Goal: Transaction & Acquisition: Purchase product/service

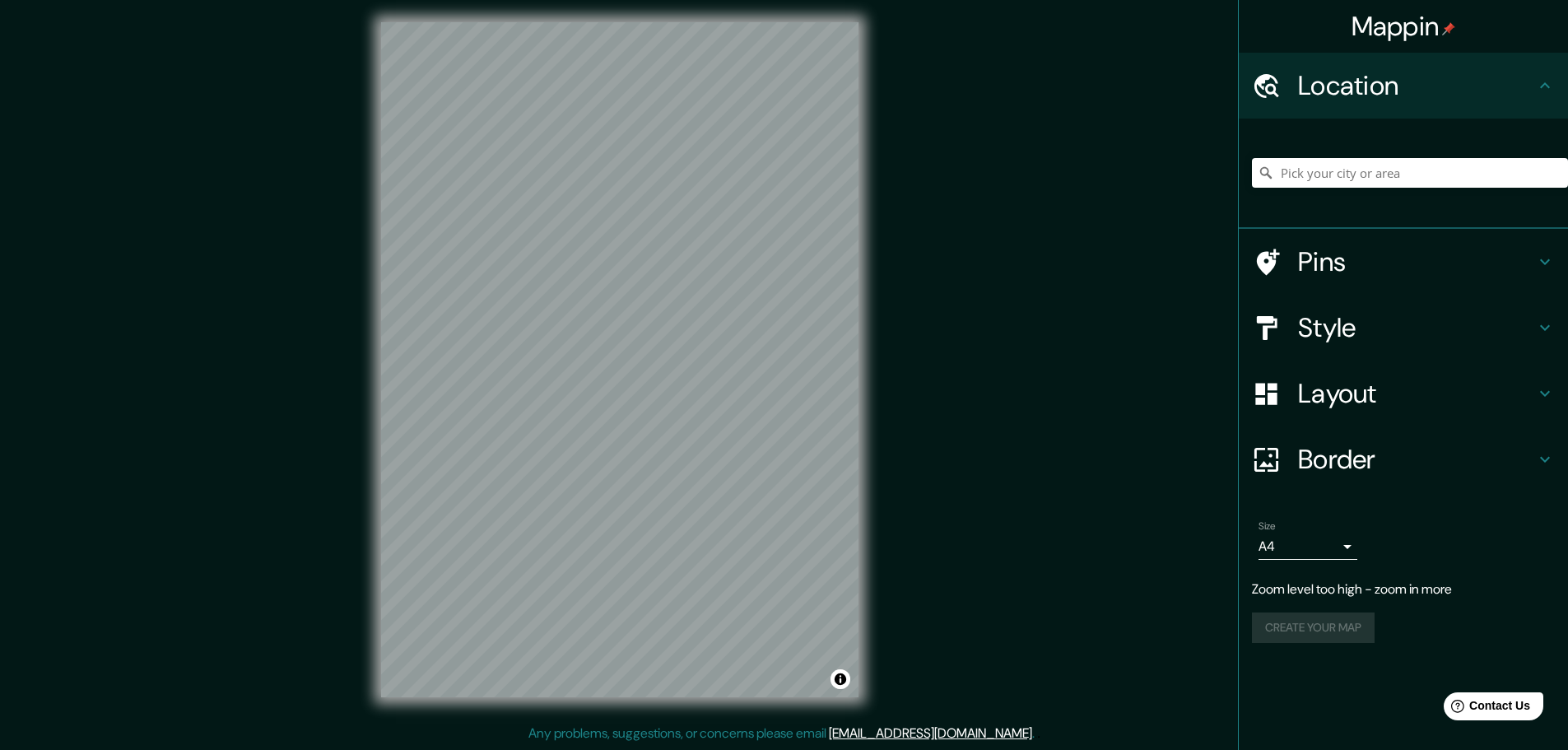
click at [929, 167] on div "Mappin Location Pins Style Layout Border Choose a border. Hint : you can make l…" at bounding box center [784, 372] width 1568 height 754
drag, startPoint x: 648, startPoint y: 316, endPoint x: 762, endPoint y: 339, distance: 116.3
click at [762, 339] on div at bounding box center [760, 337] width 13 height 13
click at [759, 332] on div at bounding box center [758, 336] width 13 height 13
click at [371, 319] on div "© Mapbox © OpenStreetMap Improve this map" at bounding box center [620, 359] width 530 height 727
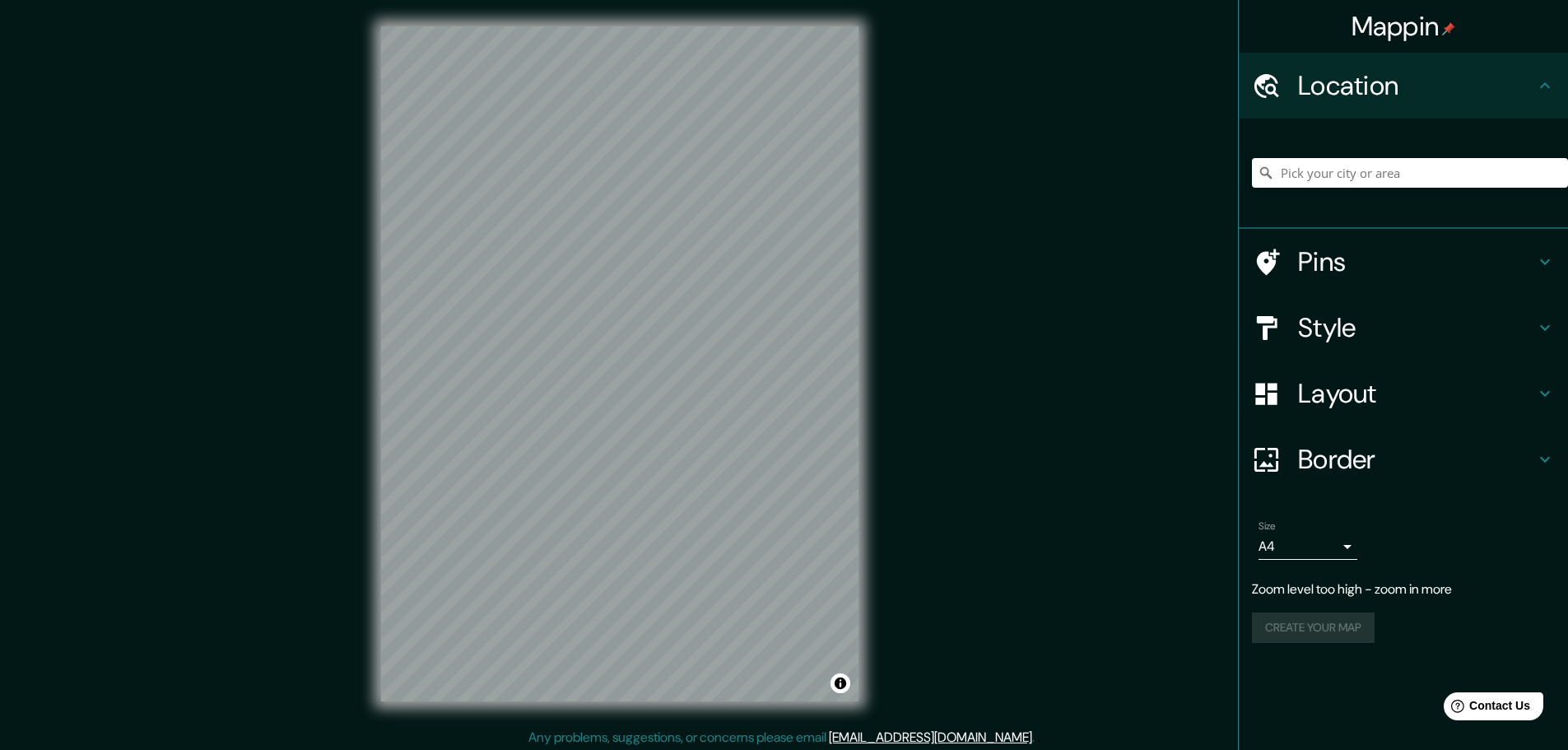
click at [861, 439] on div "© Mapbox © OpenStreetMap Improve this map" at bounding box center [620, 364] width 530 height 727
click at [1373, 255] on h4 "Pins" at bounding box center [1416, 262] width 237 height 33
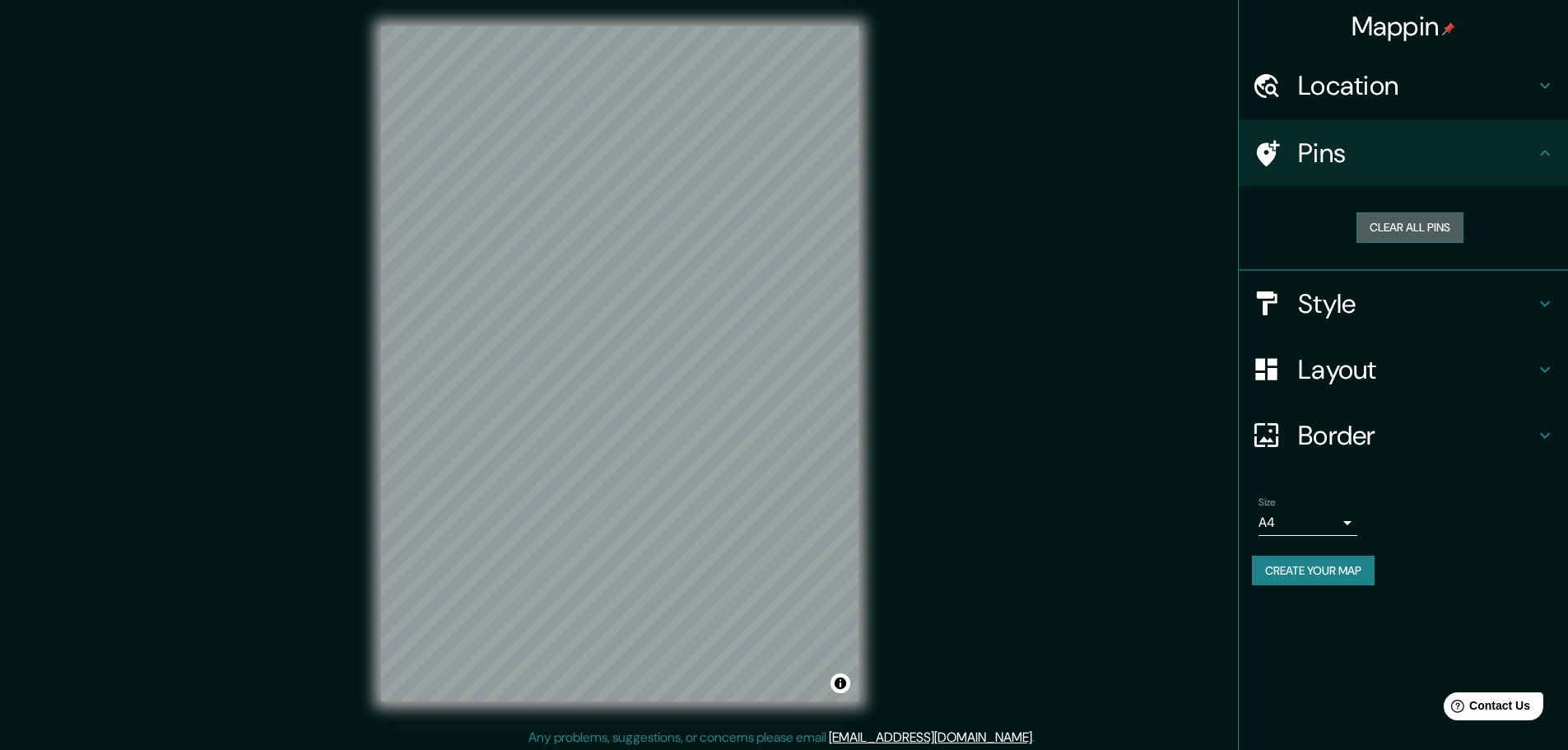
click at [1447, 228] on button "Clear all pins" at bounding box center [1410, 227] width 107 height 30
click at [1440, 223] on button "Clear all pins" at bounding box center [1410, 227] width 107 height 30
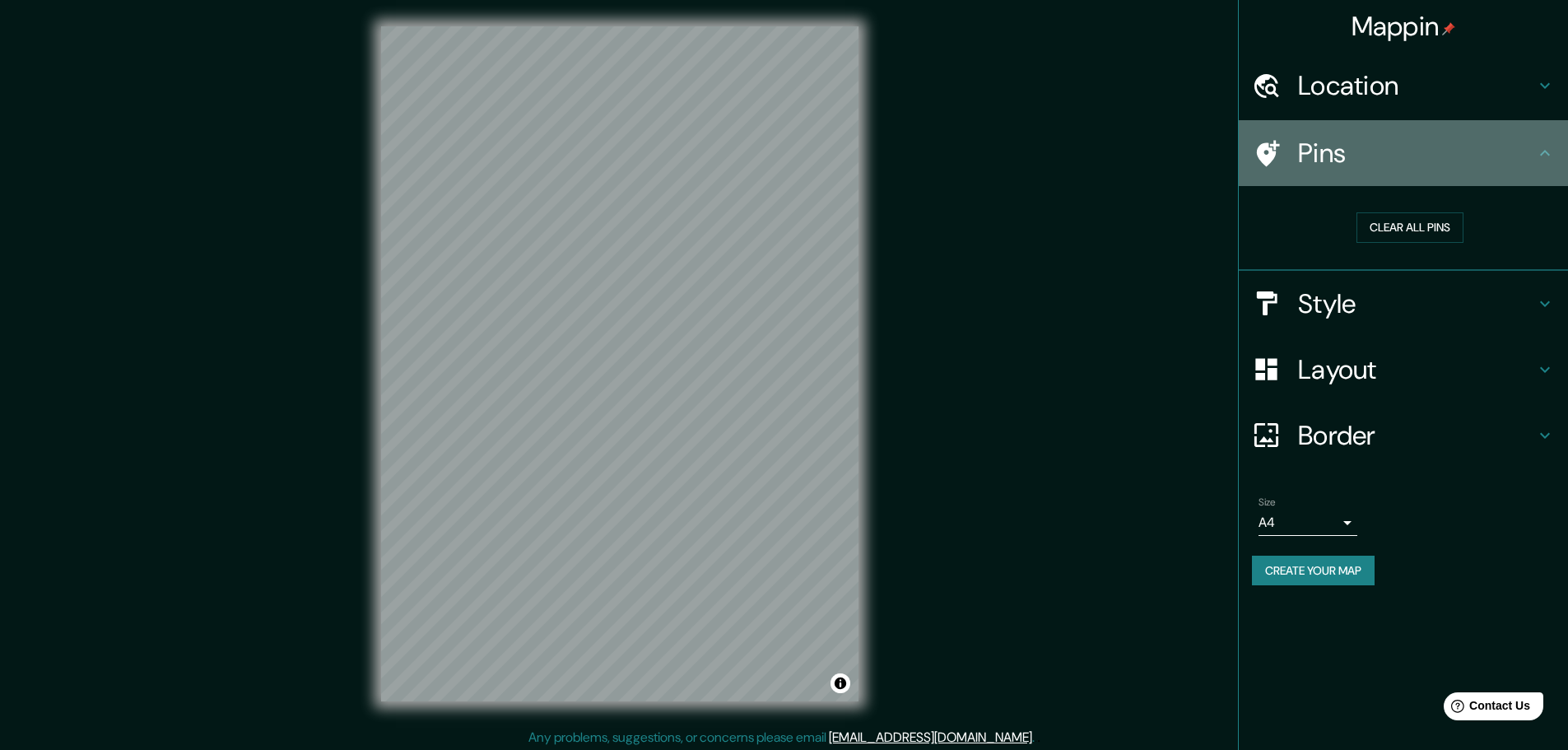
click at [1541, 162] on icon at bounding box center [1545, 152] width 20 height 20
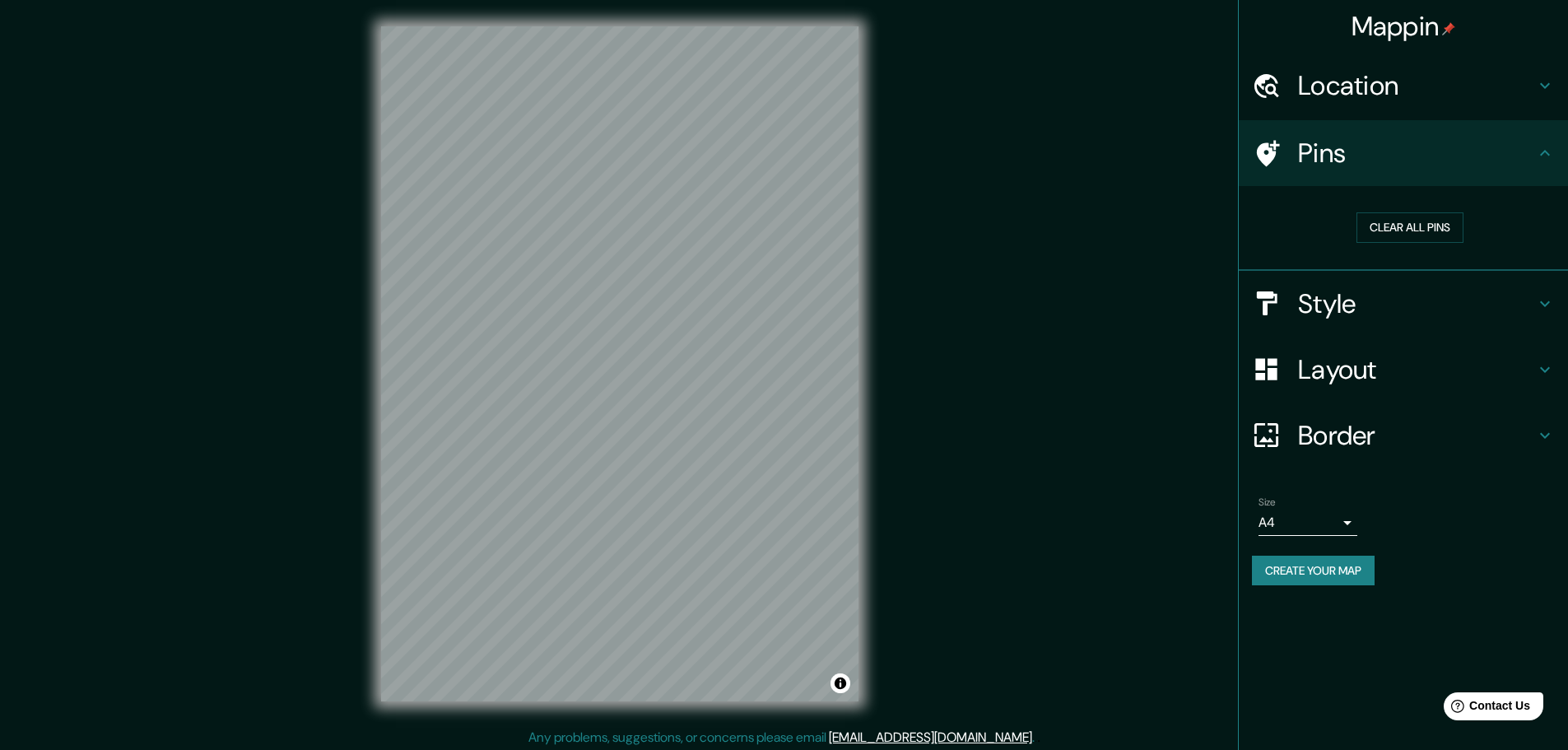
click at [1536, 310] on icon at bounding box center [1545, 303] width 20 height 20
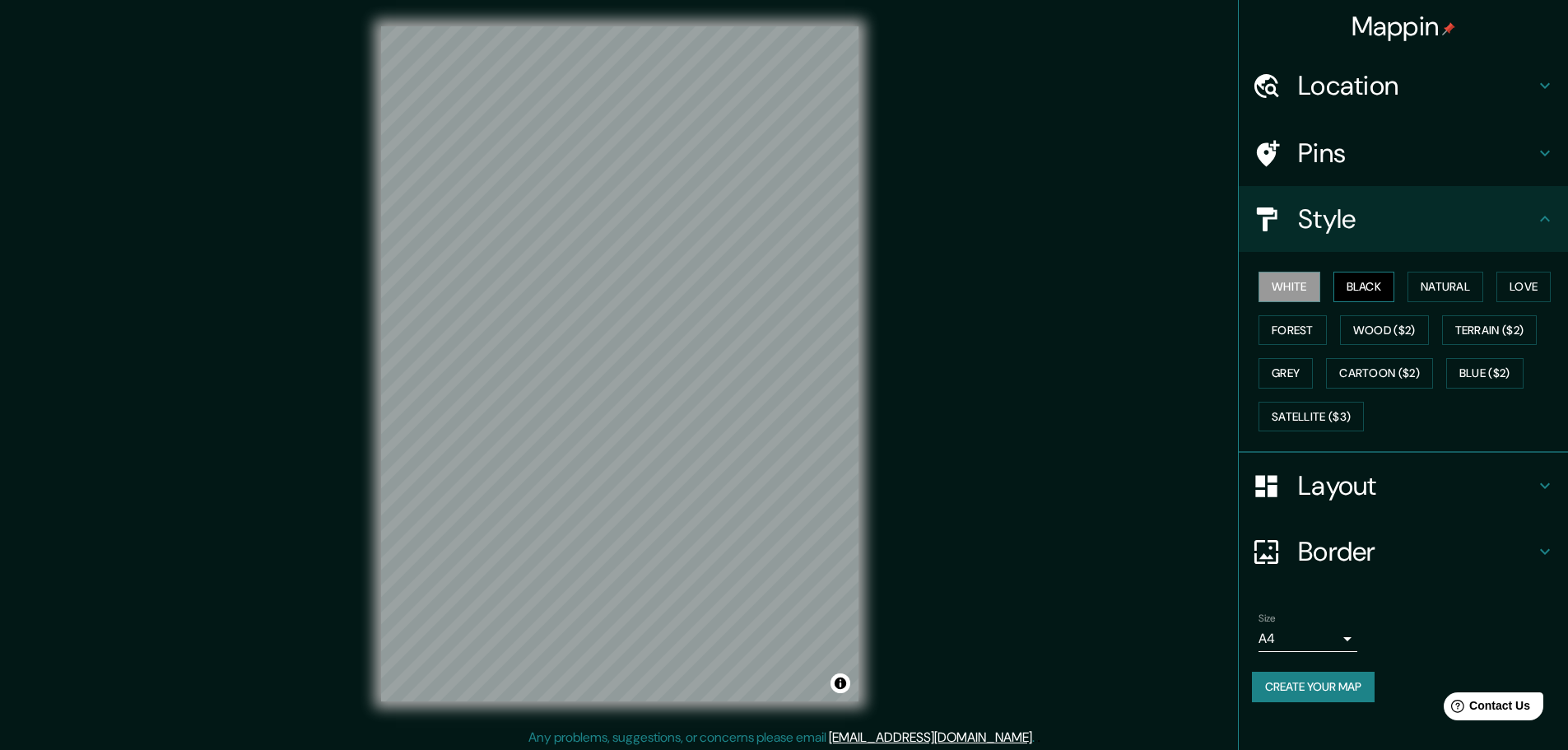
click at [1365, 282] on button "Black" at bounding box center [1364, 287] width 61 height 30
click at [1452, 284] on button "Natural" at bounding box center [1445, 287] width 75 height 30
click at [1535, 289] on button "Love" at bounding box center [1524, 287] width 55 height 30
click at [1298, 323] on button "Forest" at bounding box center [1293, 330] width 68 height 30
click at [1368, 321] on button "Wood ($2)" at bounding box center [1384, 330] width 89 height 30
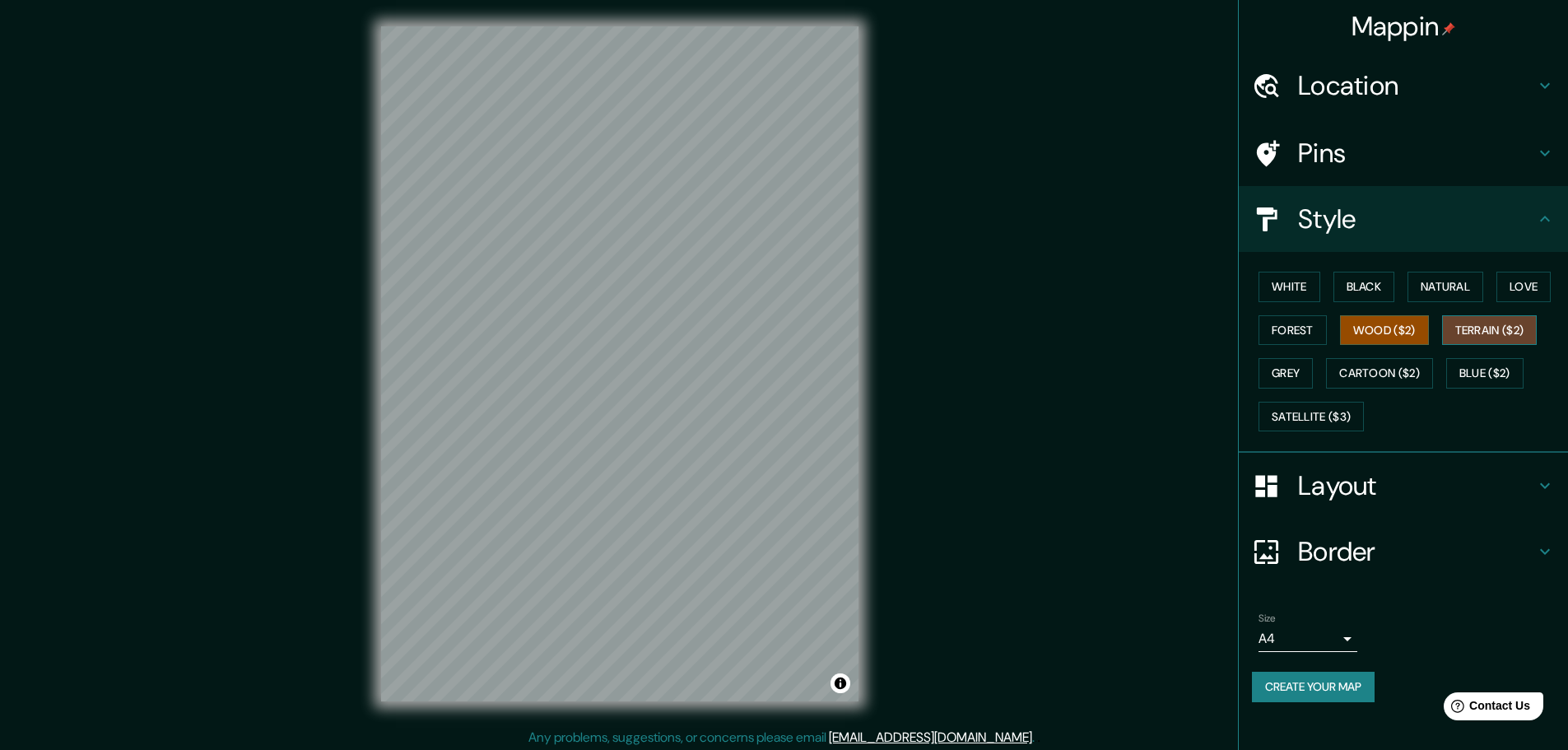
click at [1510, 333] on button "Terrain ($2)" at bounding box center [1490, 330] width 95 height 30
click at [1281, 378] on button "Grey" at bounding box center [1286, 373] width 55 height 30
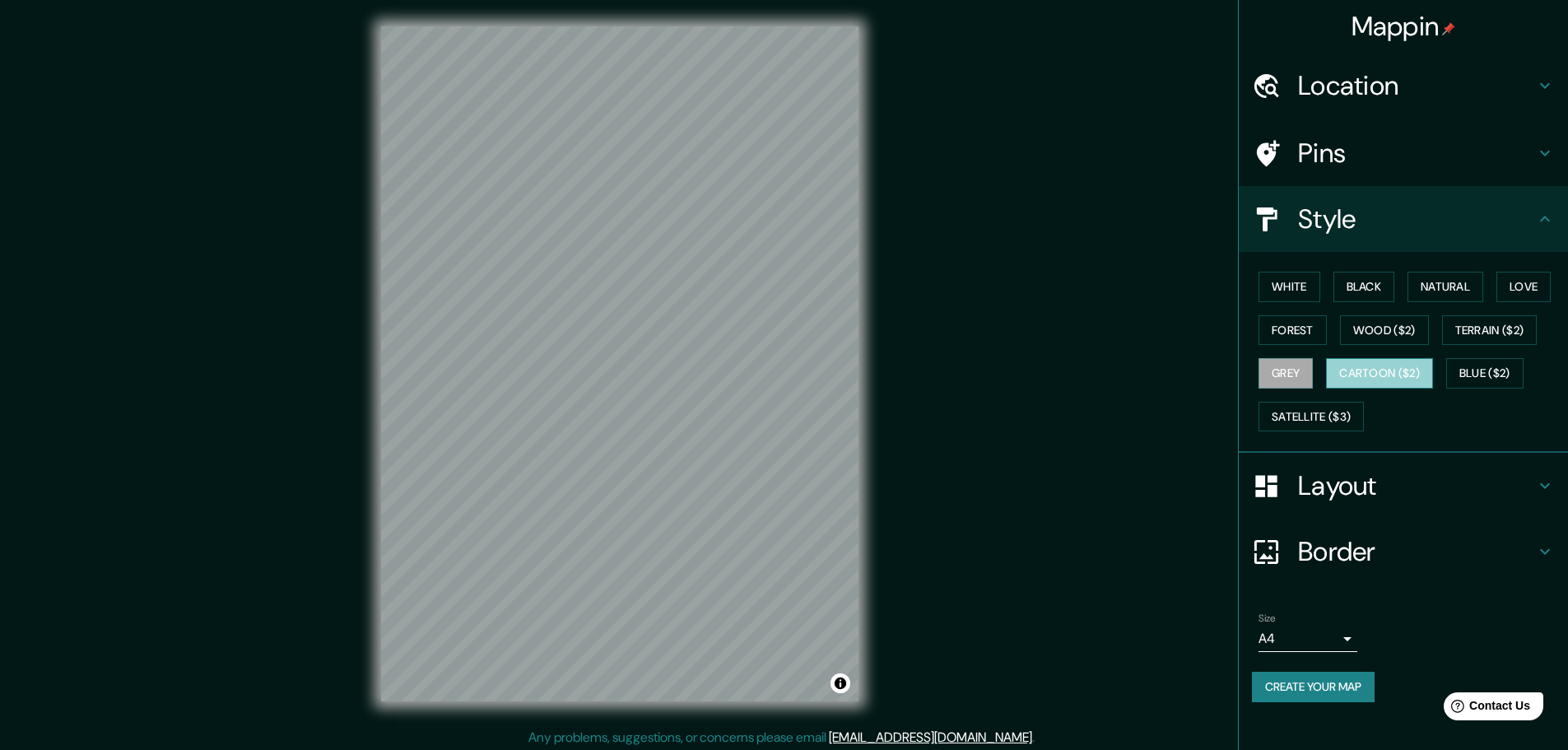
click at [1375, 375] on button "Cartoon ($2)" at bounding box center [1380, 373] width 107 height 30
click at [1277, 288] on button "White" at bounding box center [1289, 287] width 61 height 30
drag, startPoint x: 864, startPoint y: 343, endPoint x: 541, endPoint y: 399, distance: 327.8
click at [541, 399] on div at bounding box center [545, 396] width 13 height 13
click at [948, 413] on div "Mappin Location Pins Style White Black Natural Love Forest Wood ($2) Terrain ($…" at bounding box center [784, 377] width 1568 height 754
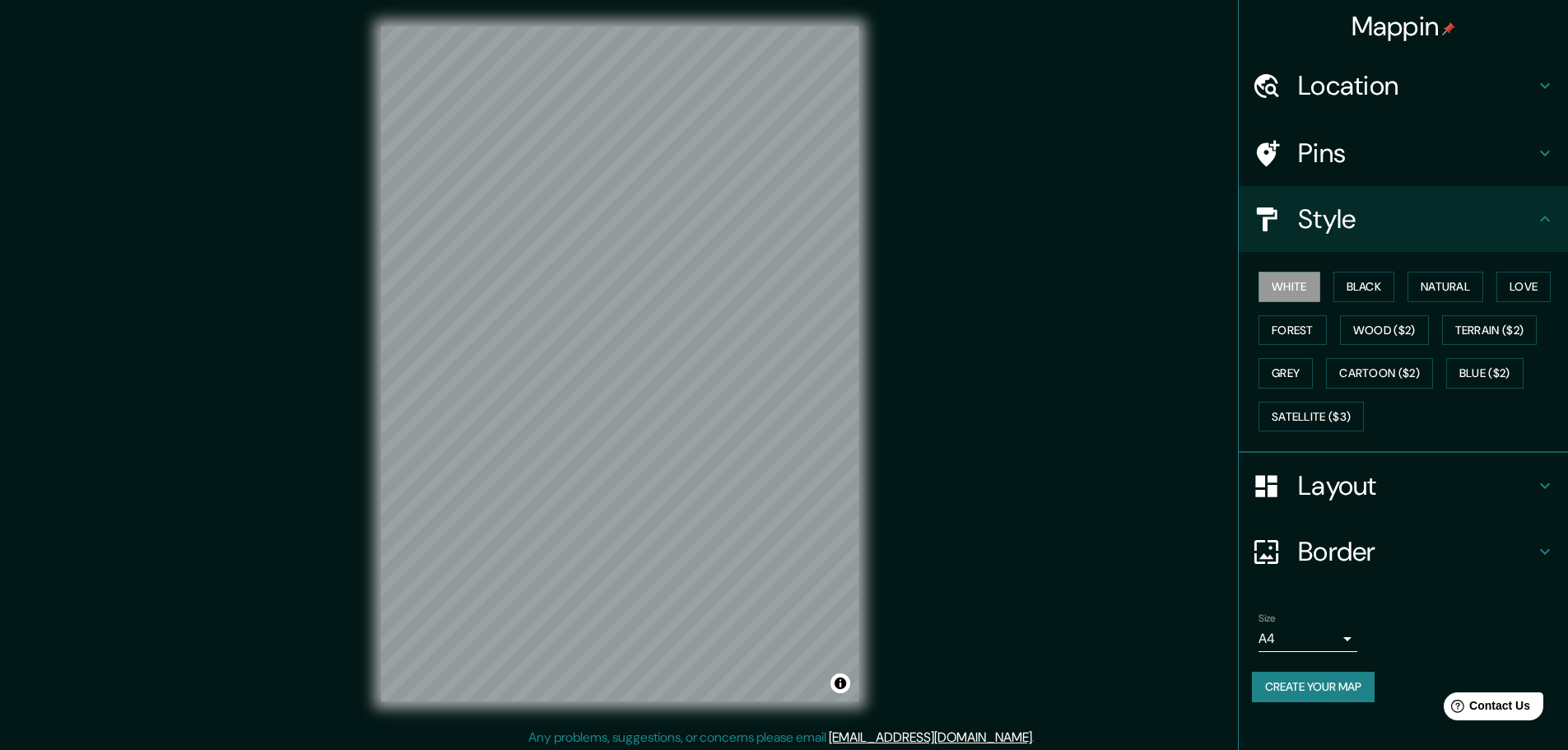
click at [1313, 685] on button "Create your map" at bounding box center [1313, 687] width 123 height 30
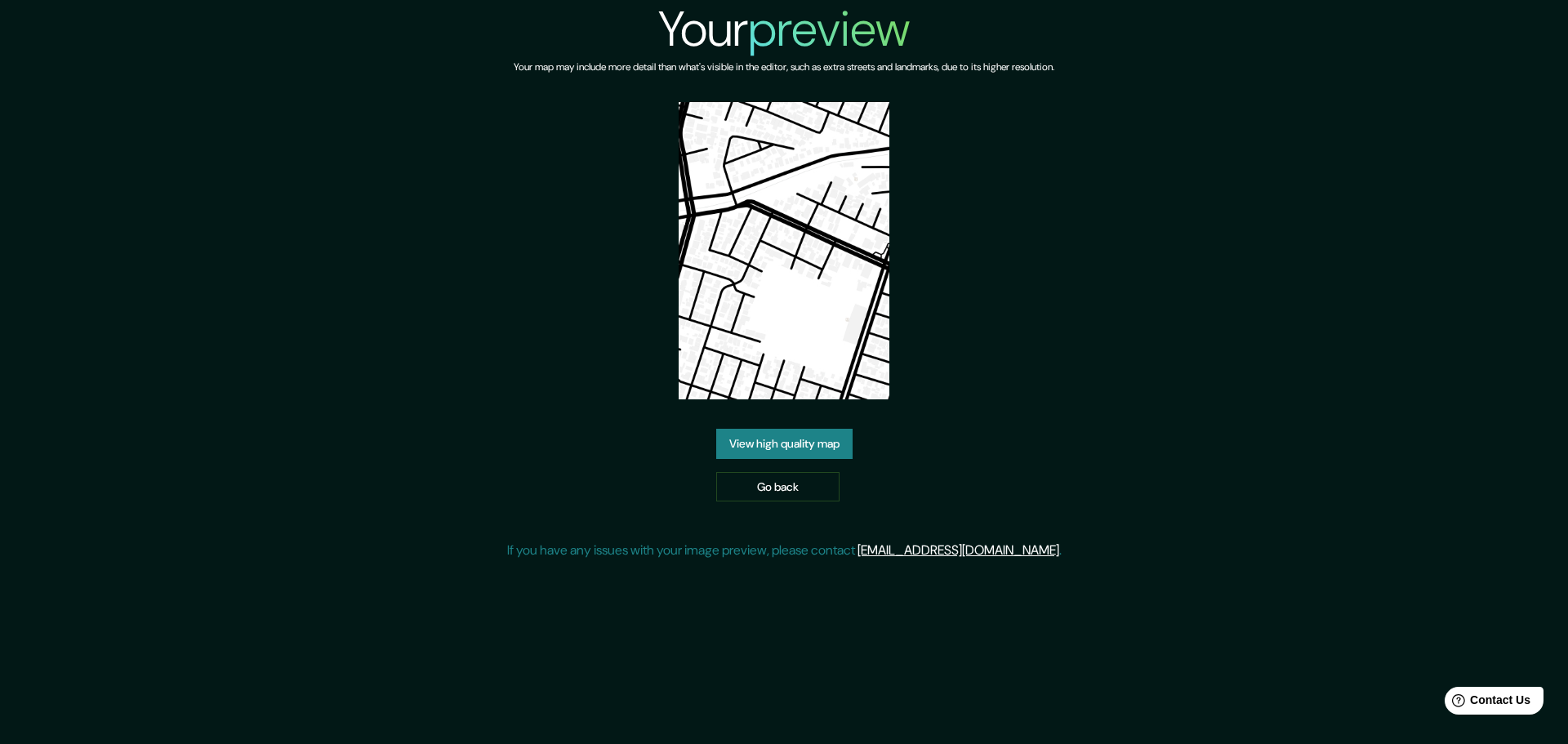
click at [805, 446] on link "View high quality map" at bounding box center [784, 443] width 137 height 30
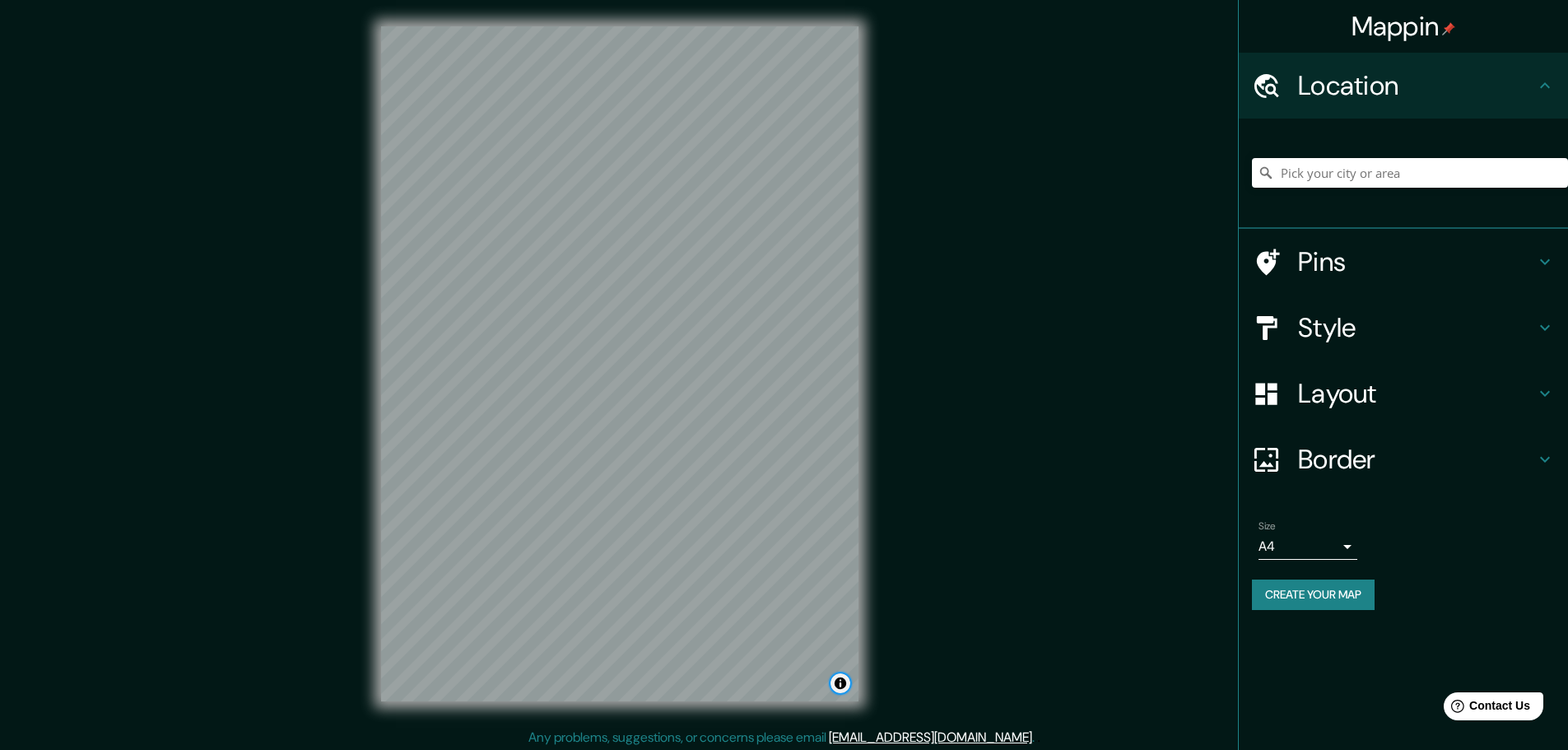
click at [842, 680] on button "Toggle attribution" at bounding box center [840, 683] width 20 height 20
click at [923, 570] on div "Mappin Location Pins Style Layout Border Choose a border. Hint : you can make l…" at bounding box center [784, 377] width 1568 height 754
click at [1322, 463] on h4 "Border" at bounding box center [1416, 460] width 237 height 33
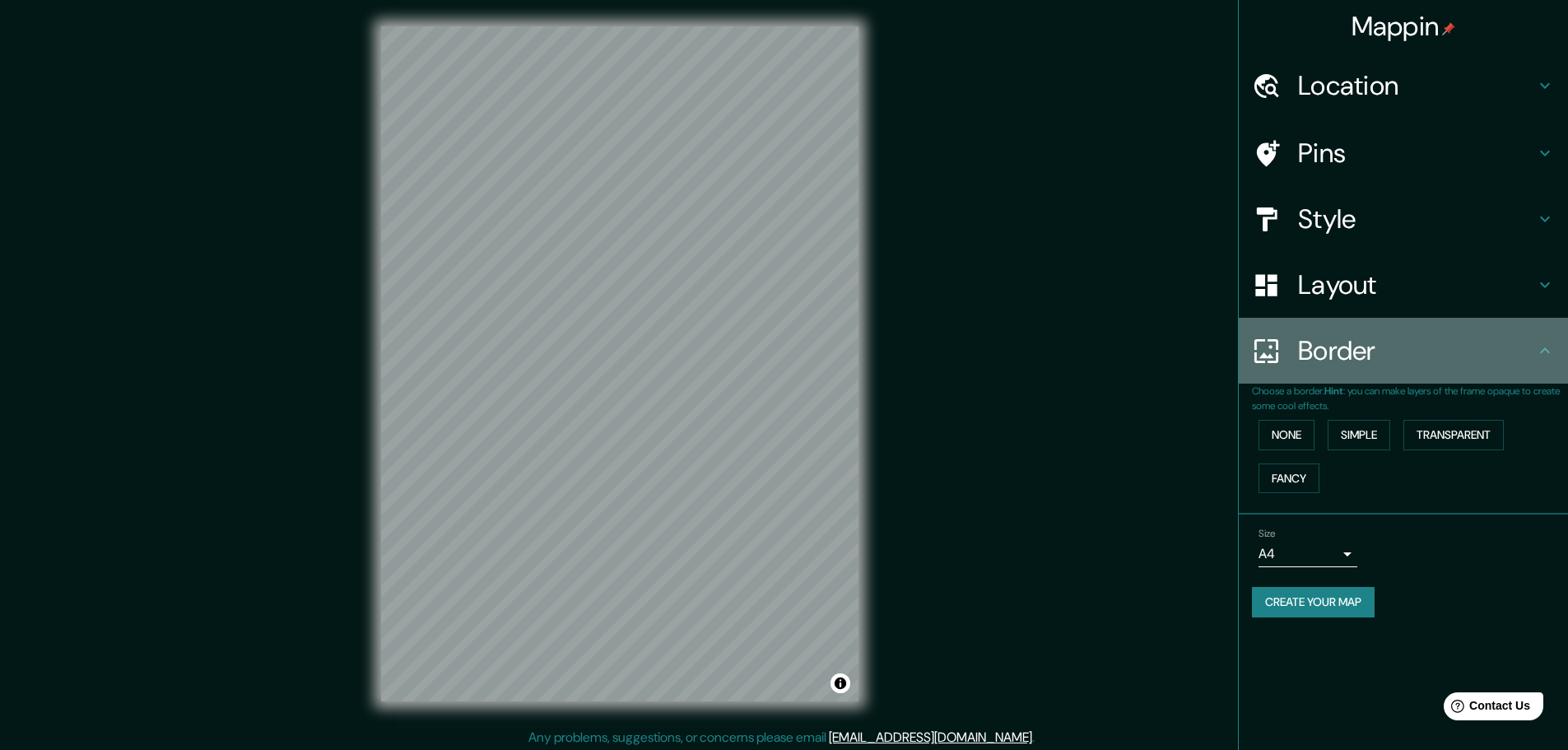
click at [1329, 352] on h4 "Border" at bounding box center [1416, 351] width 237 height 33
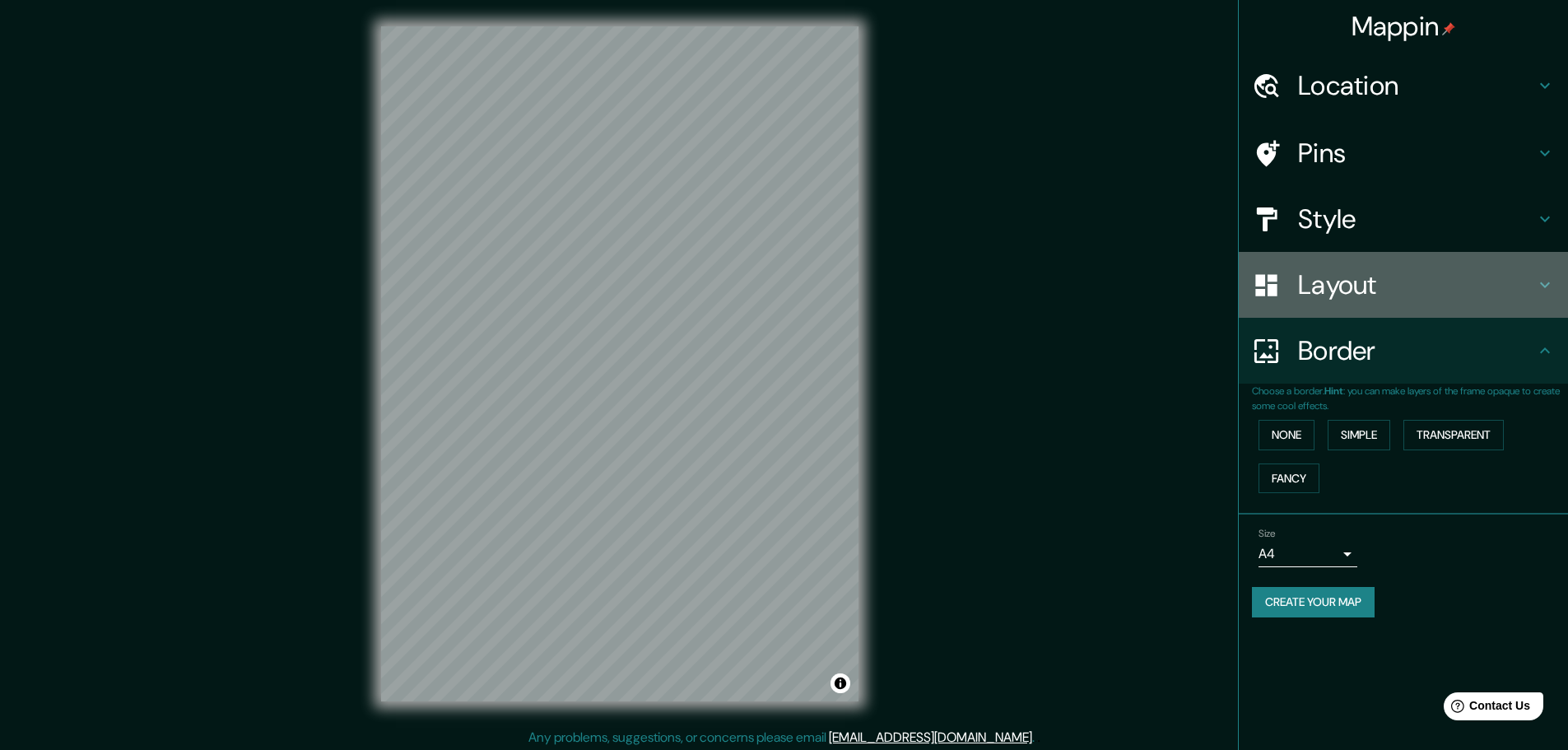
click at [1350, 288] on h4 "Layout" at bounding box center [1416, 285] width 237 height 33
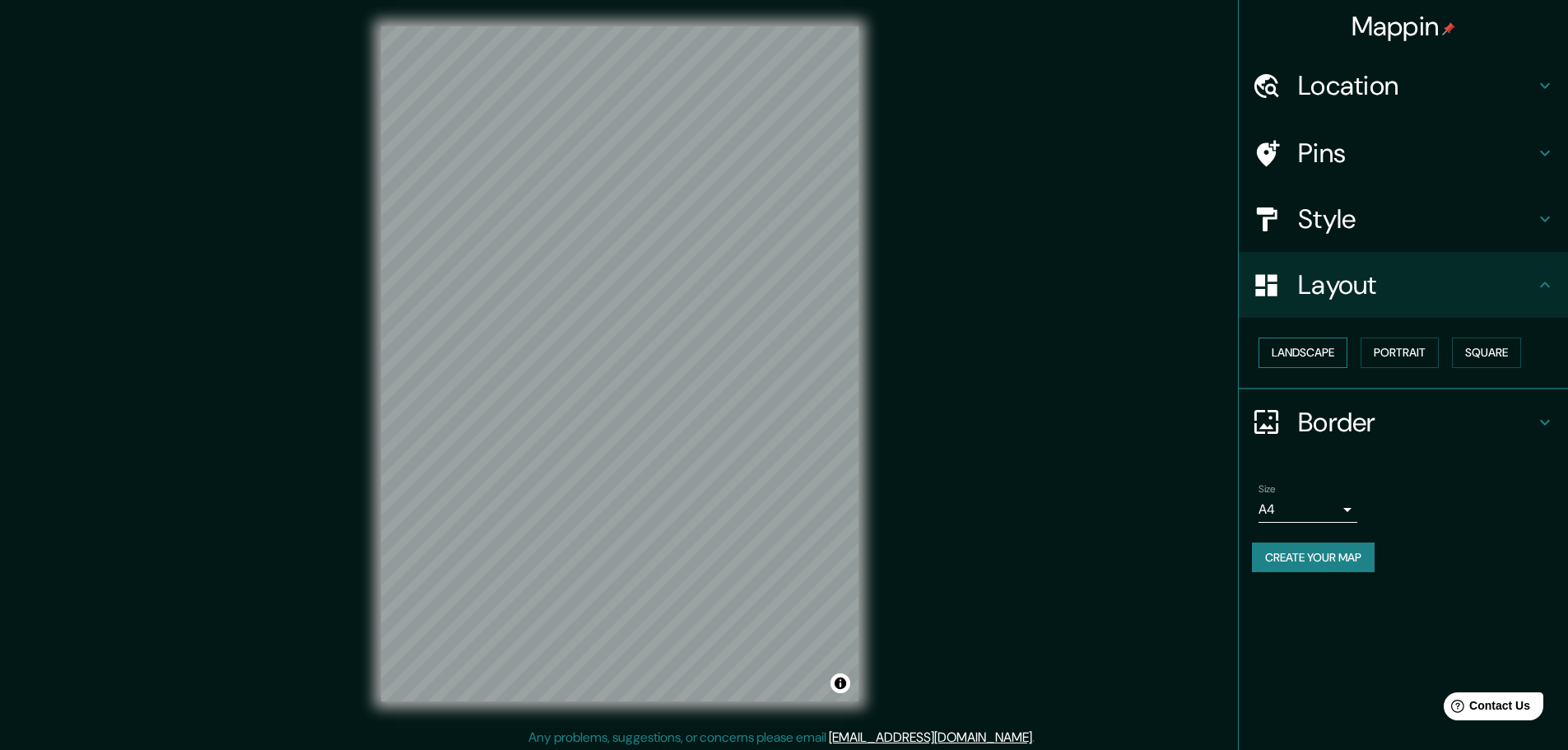
click at [1301, 345] on button "Landscape" at bounding box center [1303, 352] width 89 height 30
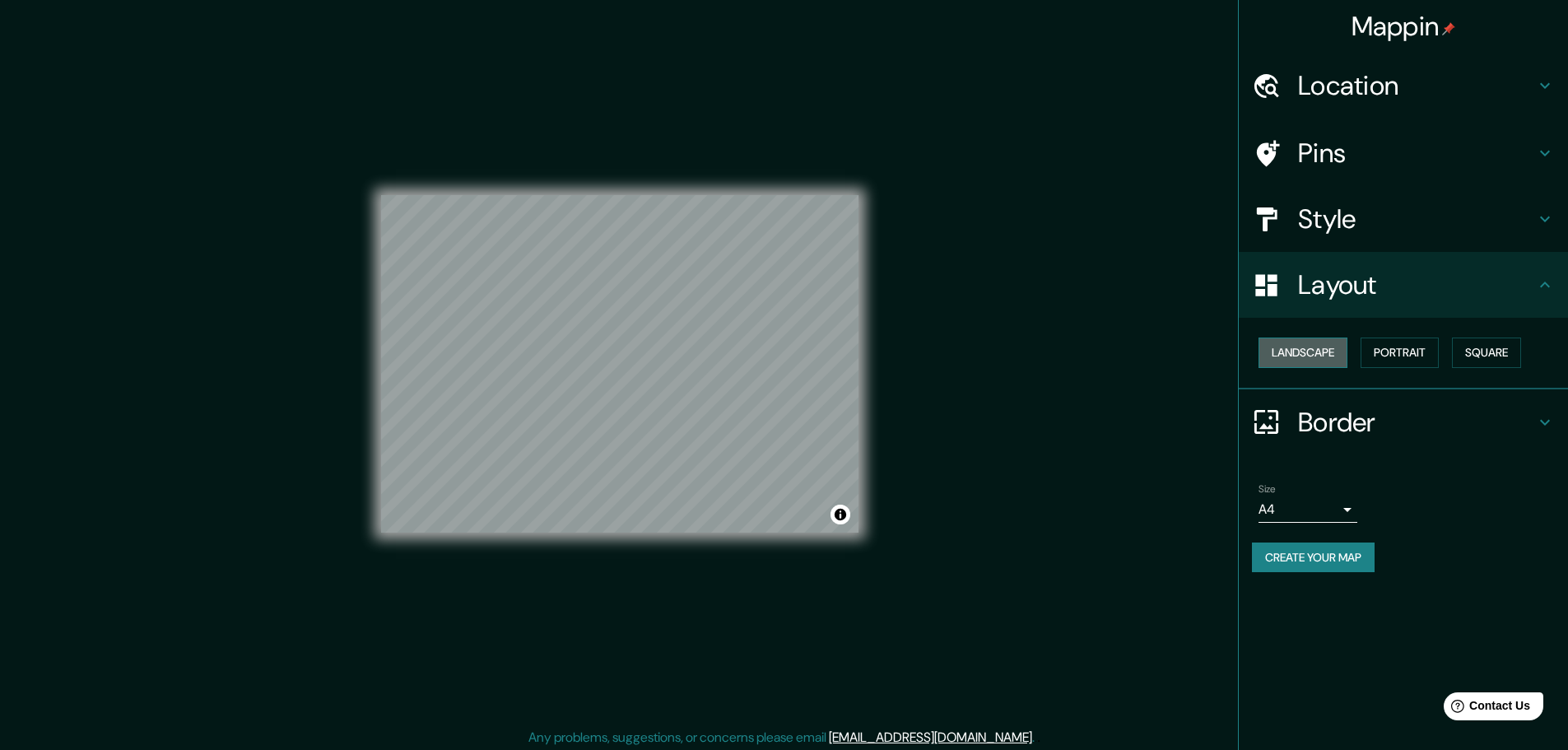
click at [1301, 345] on button "Landscape" at bounding box center [1303, 352] width 89 height 30
click at [1411, 346] on button "Portrait" at bounding box center [1400, 352] width 78 height 30
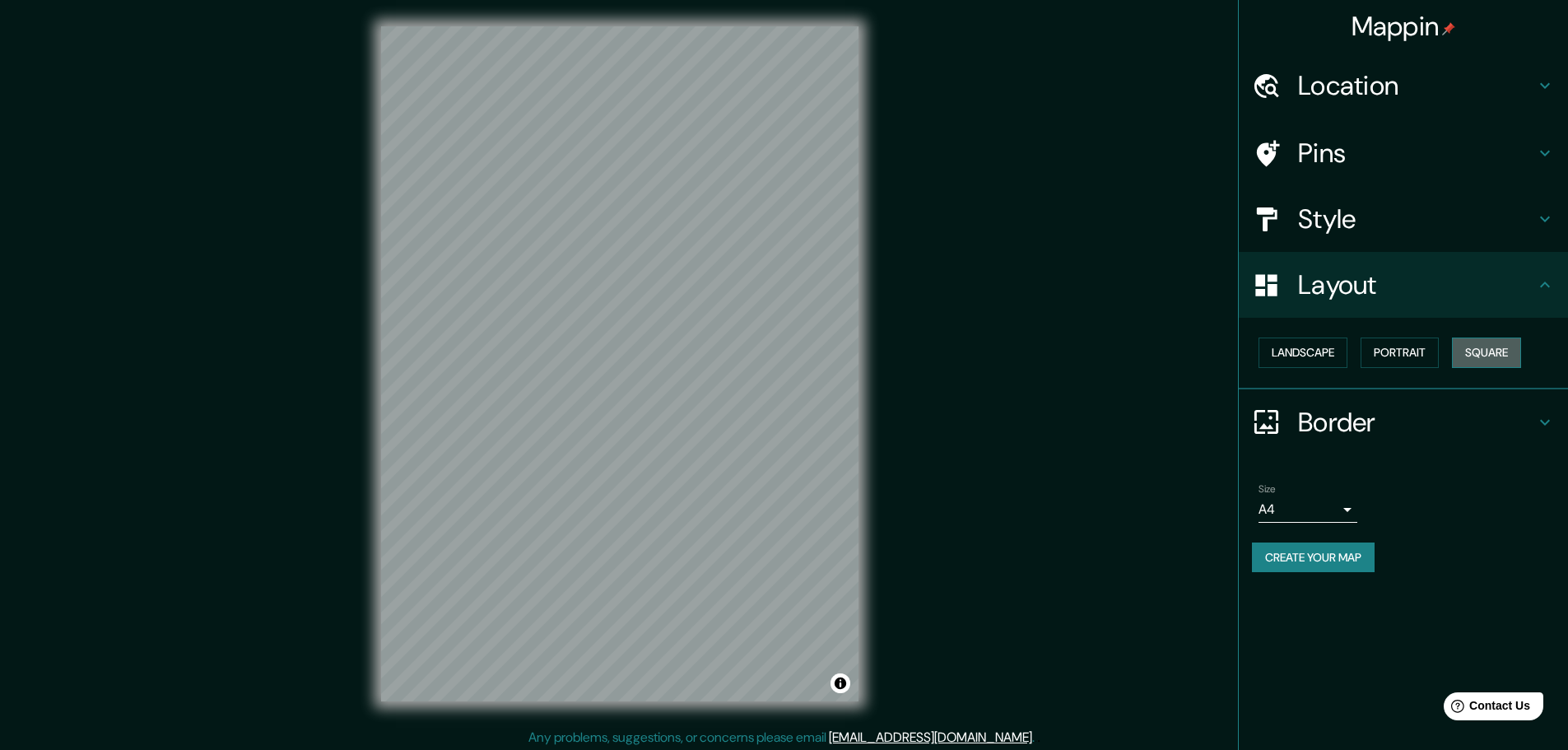
click at [1517, 349] on button "Square" at bounding box center [1487, 352] width 69 height 30
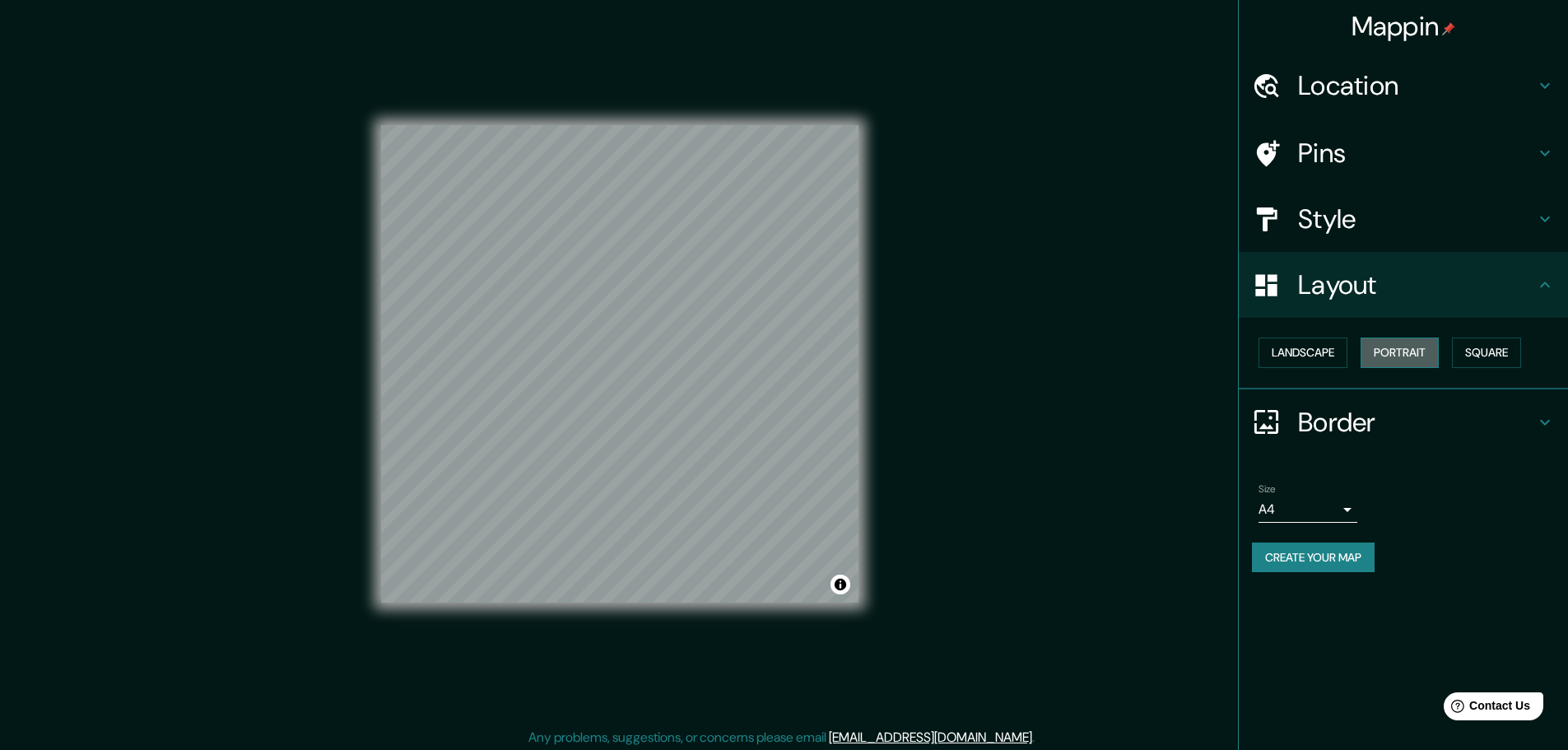
click at [1413, 352] on button "Portrait" at bounding box center [1400, 352] width 78 height 30
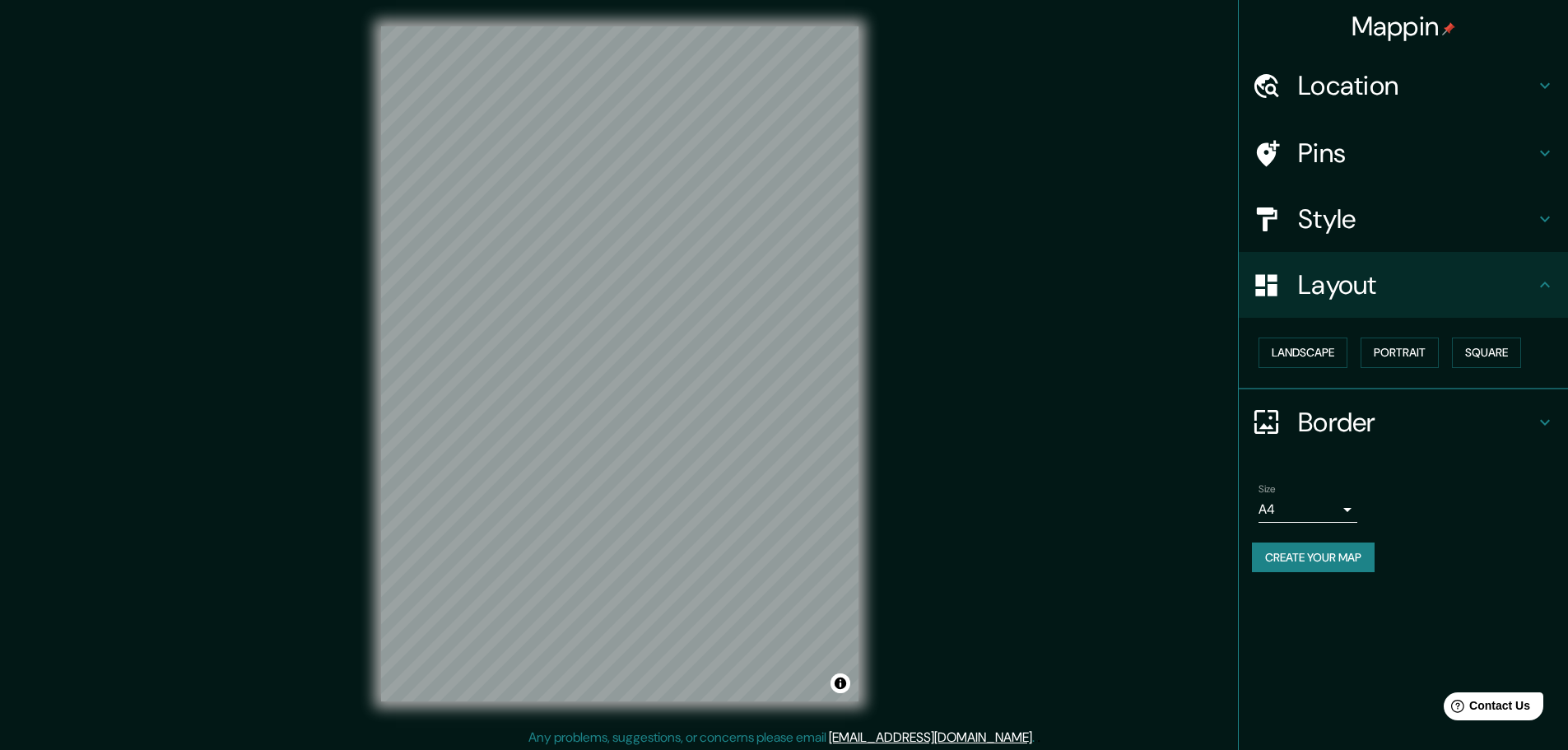
click at [1154, 324] on div "Mappin Location Pins Style Layout Landscape Portrait Square Border Choose a bor…" at bounding box center [784, 377] width 1568 height 754
click at [1441, 596] on div "Mappin Location Pins Style Layout Landscape Portrait Square Border Choose a bor…" at bounding box center [1403, 375] width 330 height 750
click at [1341, 553] on button "Create your map" at bounding box center [1313, 558] width 123 height 30
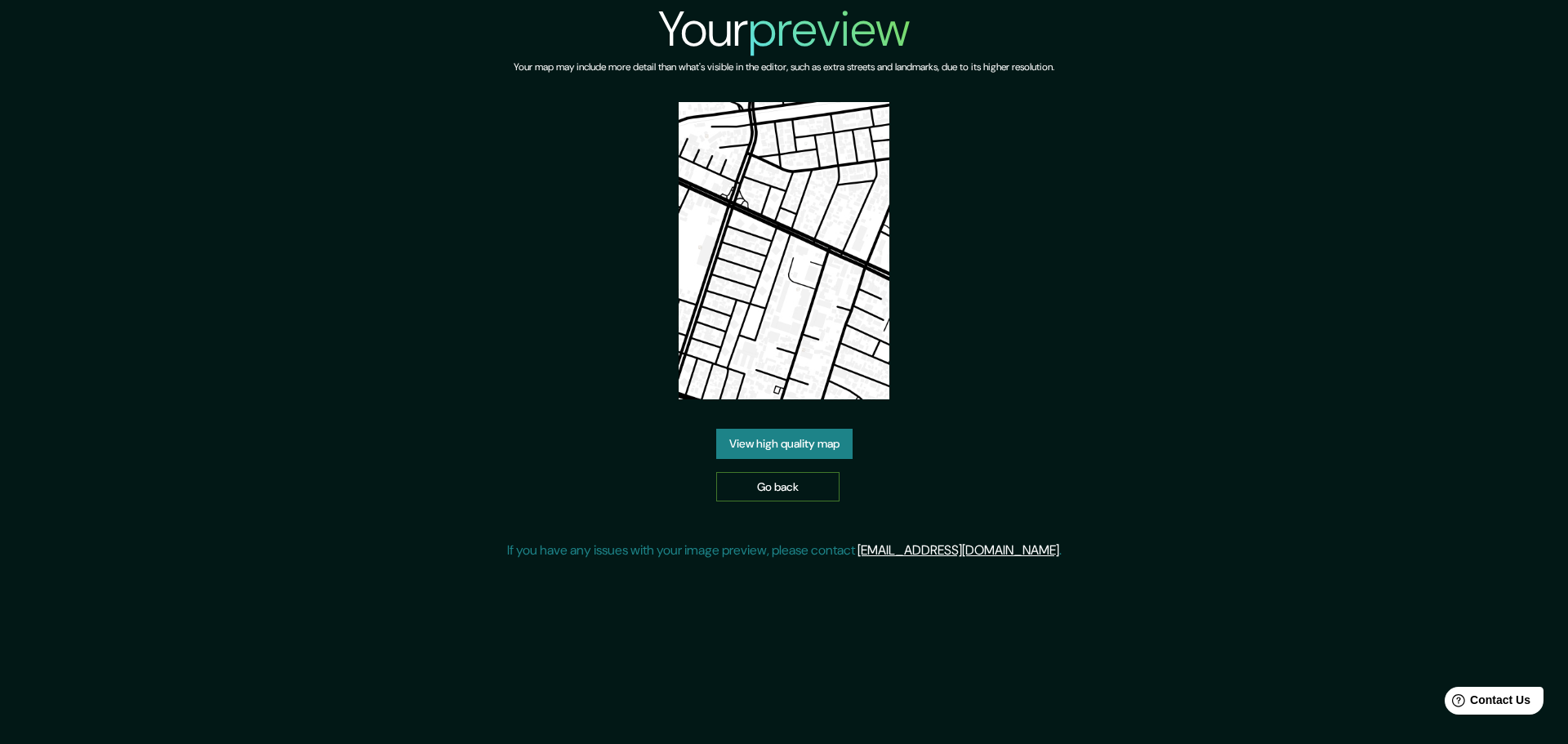
click at [805, 484] on link "Go back" at bounding box center [778, 487] width 124 height 30
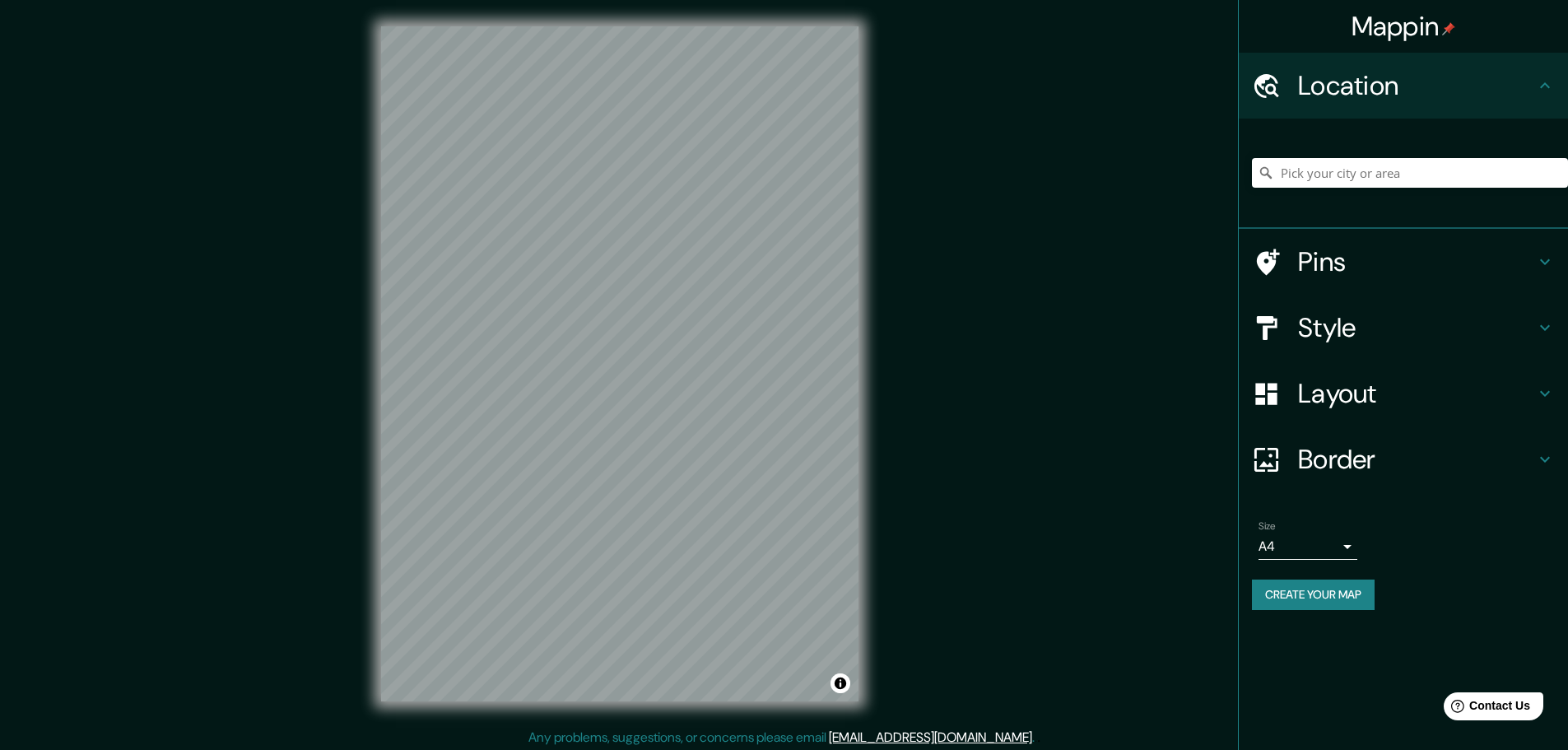
click at [874, 183] on div "© Mapbox © OpenStreetMap Improve this map" at bounding box center [620, 364] width 530 height 727
click at [887, 194] on div "Mappin Location Pins Style Layout Border Choose a border. Hint : you can make l…" at bounding box center [784, 377] width 1568 height 754
click at [355, 309] on div "© Mapbox © OpenStreetMap Improve this map" at bounding box center [620, 364] width 530 height 727
click at [640, 462] on div at bounding box center [638, 463] width 13 height 13
click at [636, 464] on div at bounding box center [637, 463] width 13 height 13
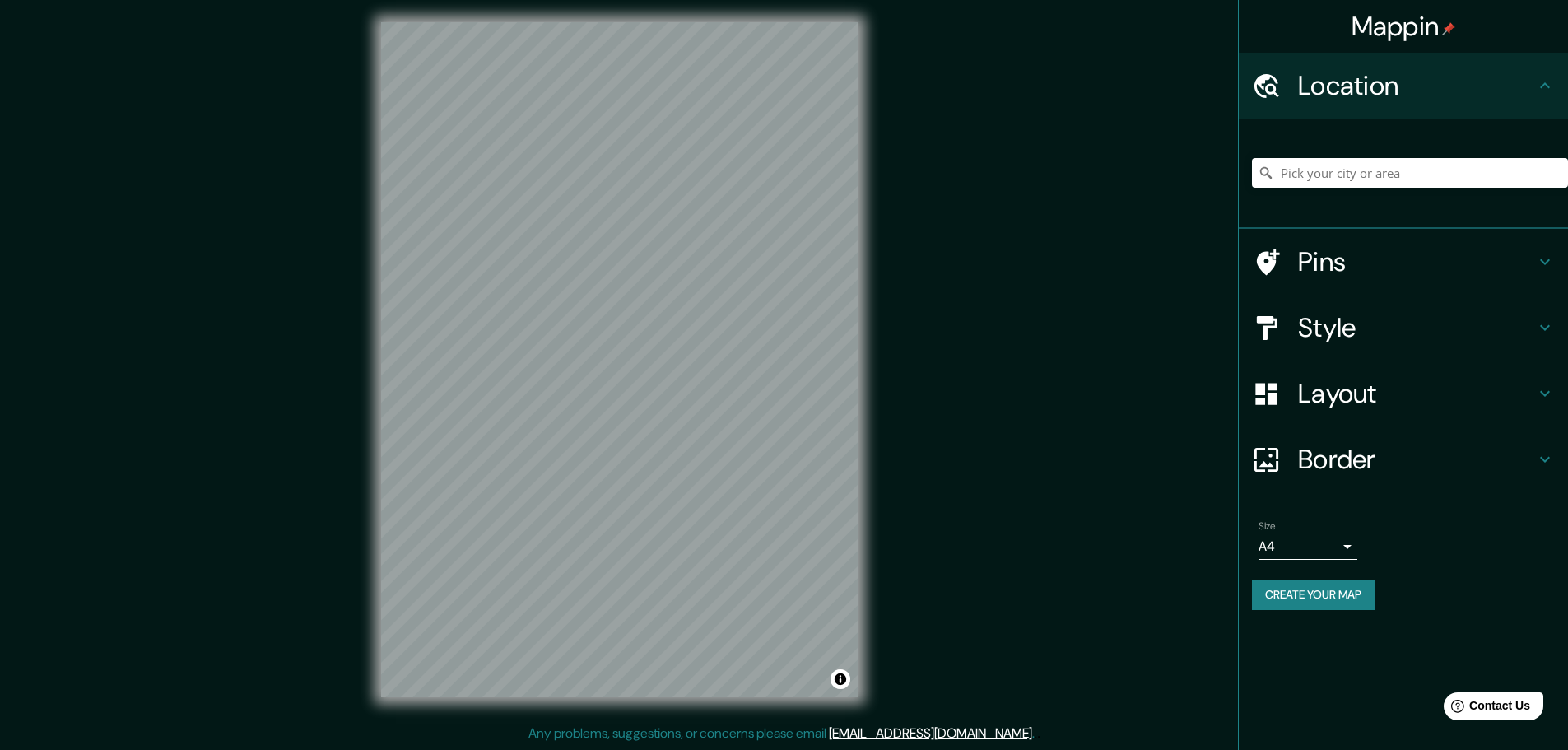
click at [919, 560] on div "Mappin Location Pins Style Layout Border Choose a border. Hint : you can make l…" at bounding box center [784, 372] width 1568 height 754
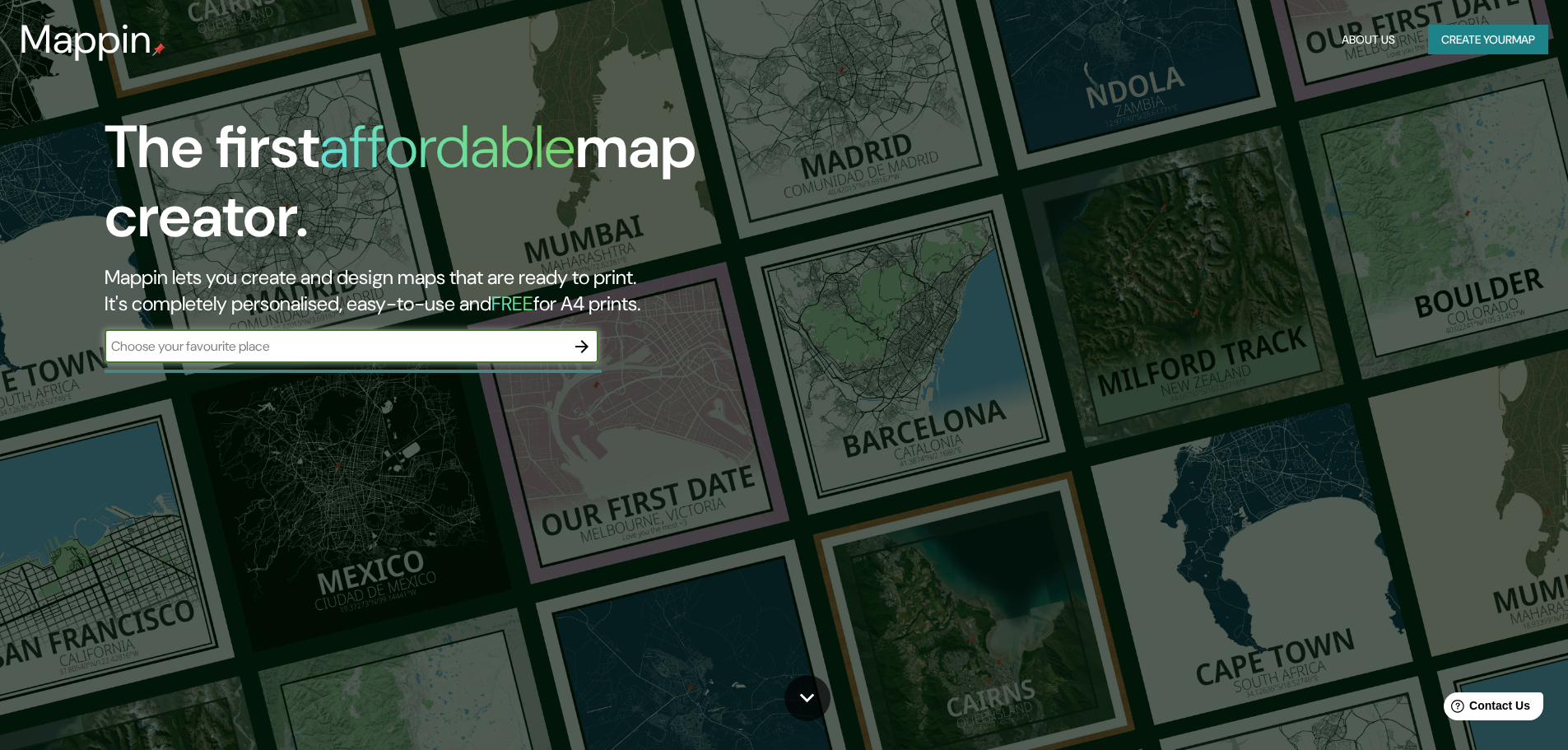
click at [374, 351] on input "text" at bounding box center [335, 346] width 461 height 19
